Goal: Task Accomplishment & Management: Use online tool/utility

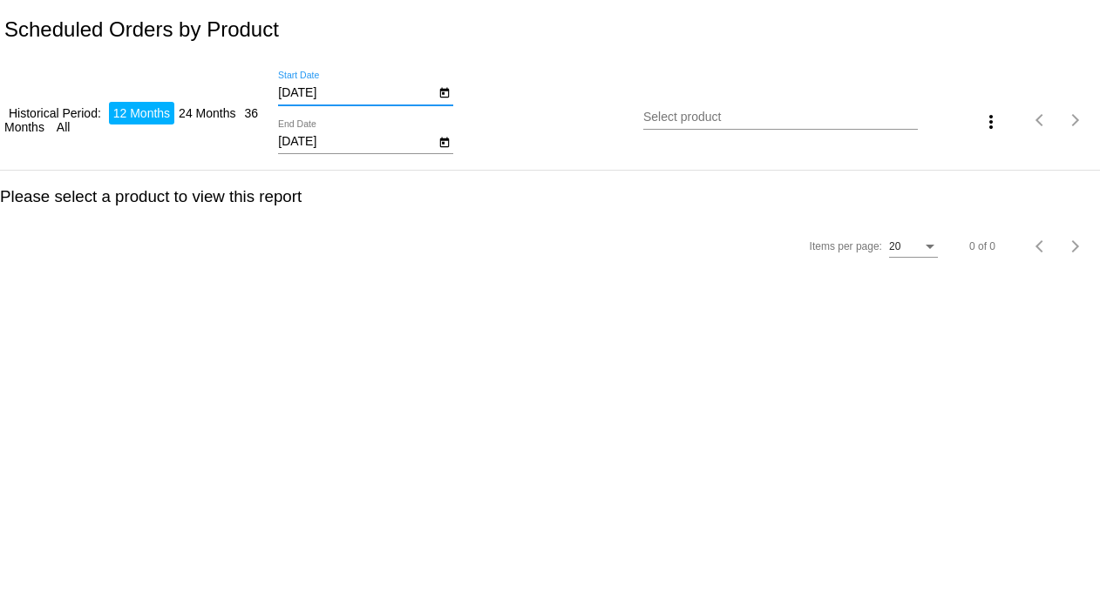
click at [335, 97] on input "[DATE]" at bounding box center [356, 93] width 157 height 14
type input "[DATE]"
click at [308, 141] on input "9/22-2025" at bounding box center [356, 142] width 157 height 14
type input "[DATE]"
click at [665, 121] on input "Select product" at bounding box center [780, 118] width 274 height 14
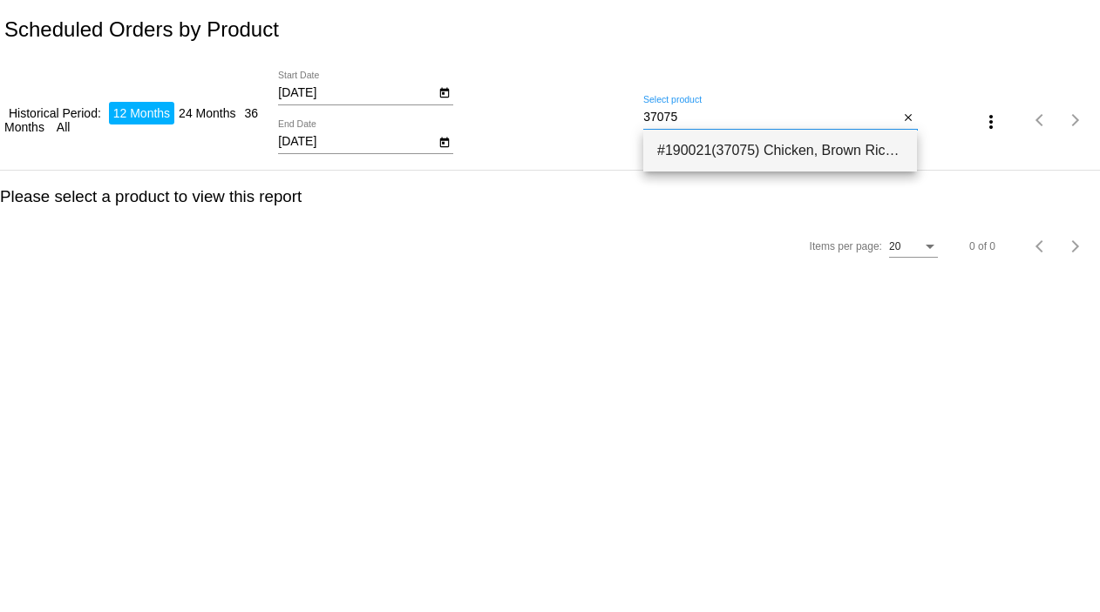
click at [702, 155] on span "#190021(37075) Chicken, Brown Rice & Pumpkin Limited Ingredient Diet Formula Do…" at bounding box center [780, 151] width 246 height 42
type input "Chicken, Brown Rice & Pumpkin Limited Ingredient Diet Formula Dog Food-Exclusiv…"
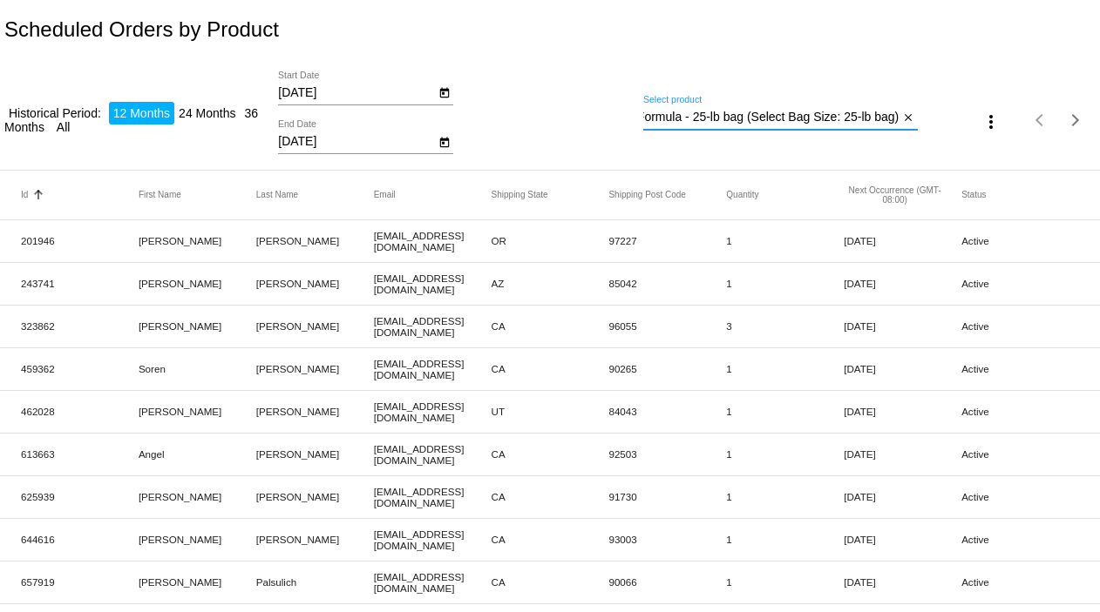
click at [980, 121] on mat-icon "more_vert" at bounding box center [990, 122] width 21 height 21
click at [996, 165] on button "file_download Export" at bounding box center [1011, 164] width 101 height 42
